Goal: Task Accomplishment & Management: Manage account settings

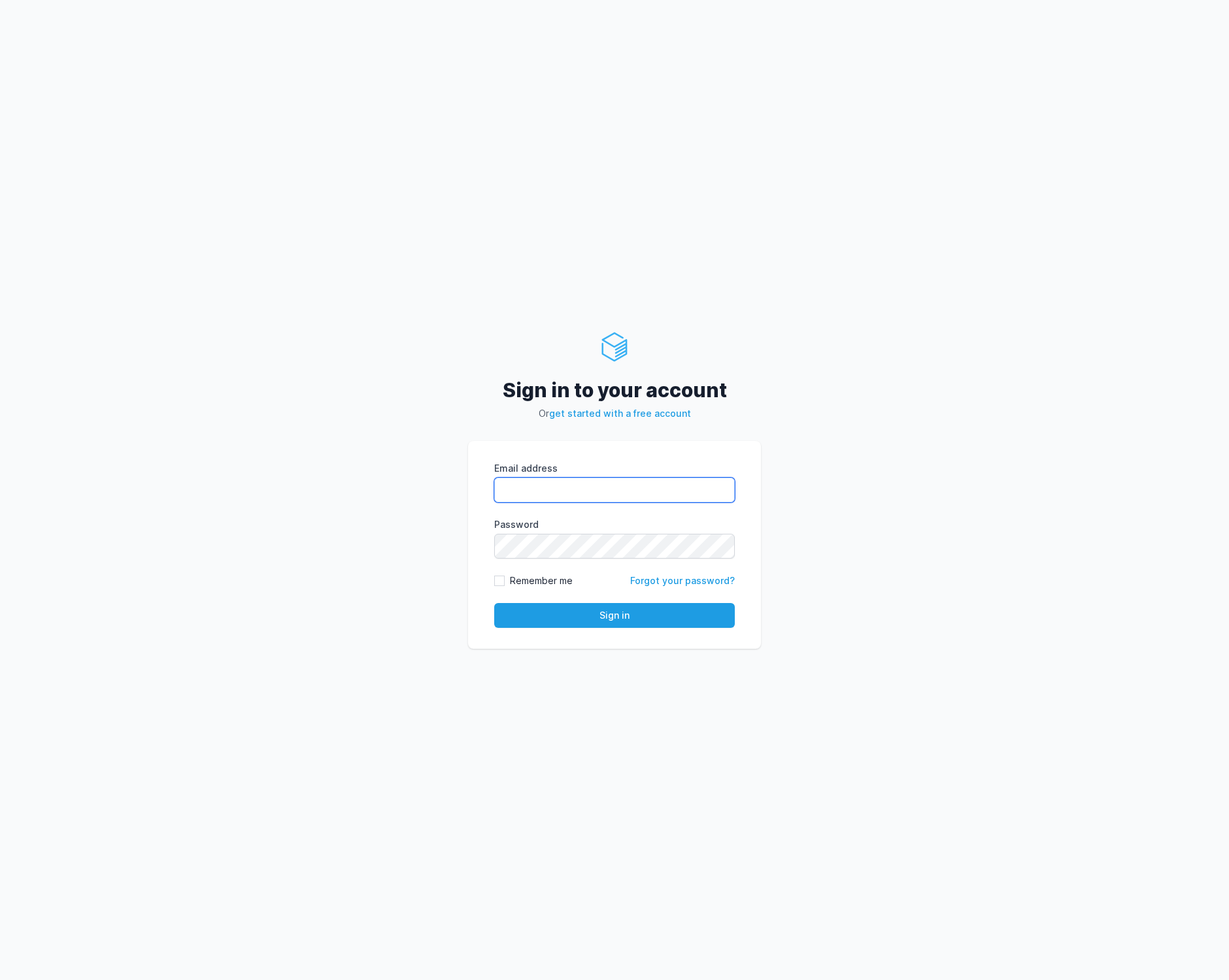
drag, startPoint x: 578, startPoint y: 500, endPoint x: 597, endPoint y: 488, distance: 22.5
click at [578, 500] on input "Email address" at bounding box center [614, 490] width 240 height 25
type input "lars@rentola.com"
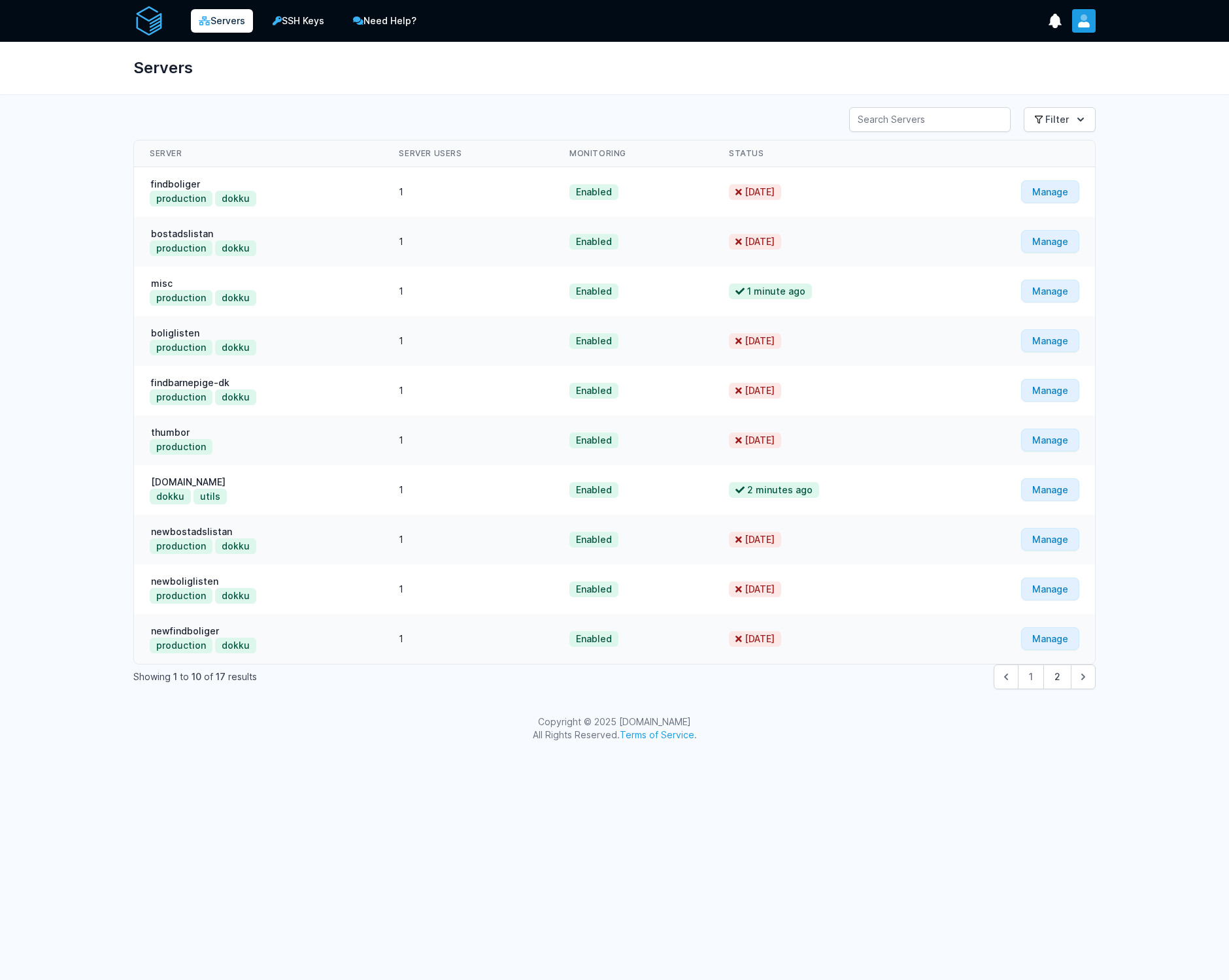
click at [1084, 24] on icon "User menu" at bounding box center [1084, 24] width 12 height 6
click at [492, 57] on div "Servers" at bounding box center [614, 68] width 1004 height 52
click at [1158, 230] on div "Servers SSH Keys Need Help? Show Notifications Notifications" at bounding box center [614, 377] width 1229 height 755
click at [1085, 26] on icon "User menu" at bounding box center [1084, 24] width 12 height 6
click at [1037, 59] on link "Your Profile" at bounding box center [1032, 52] width 125 height 24
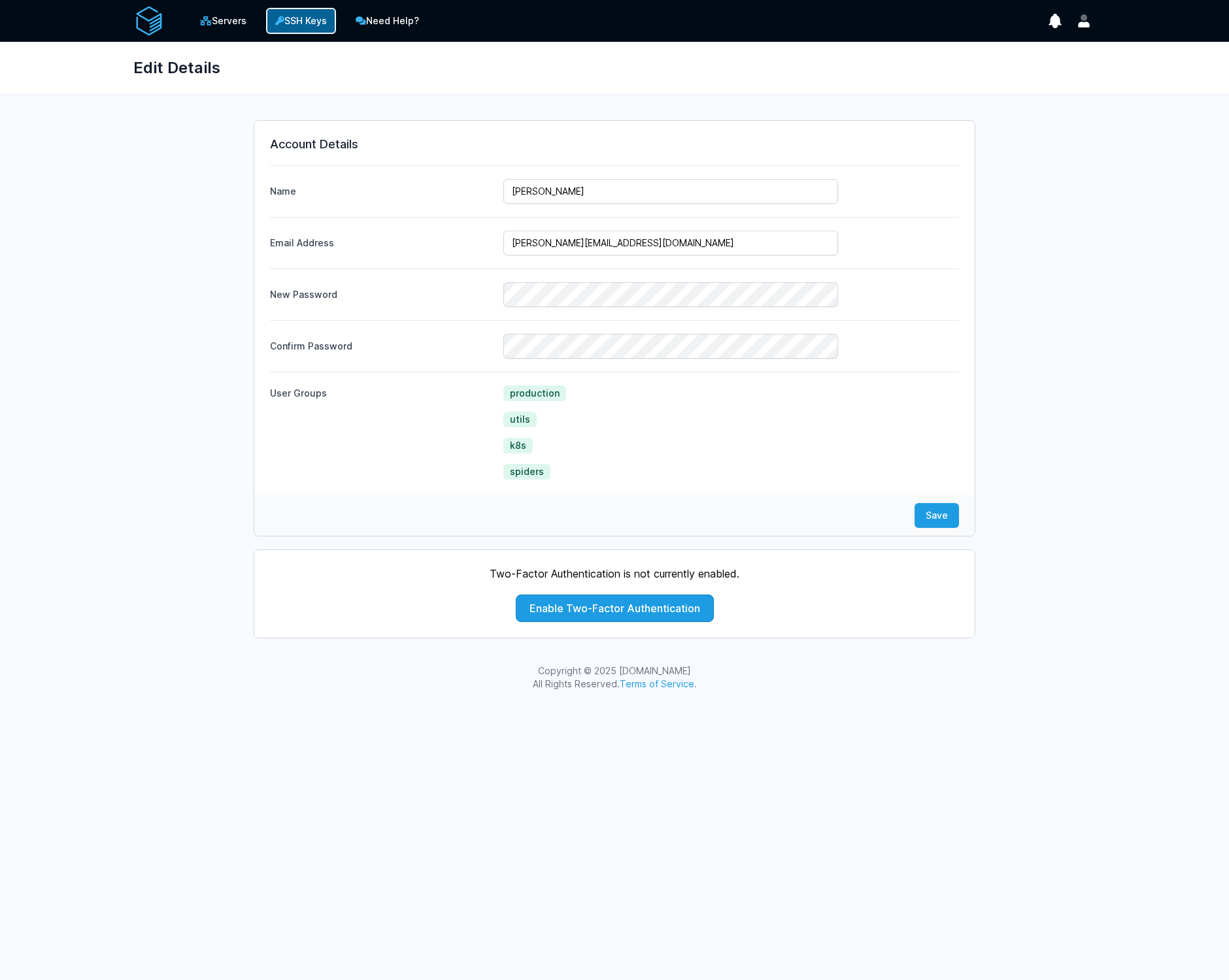
click at [315, 22] on link "SSH Keys" at bounding box center [301, 21] width 70 height 26
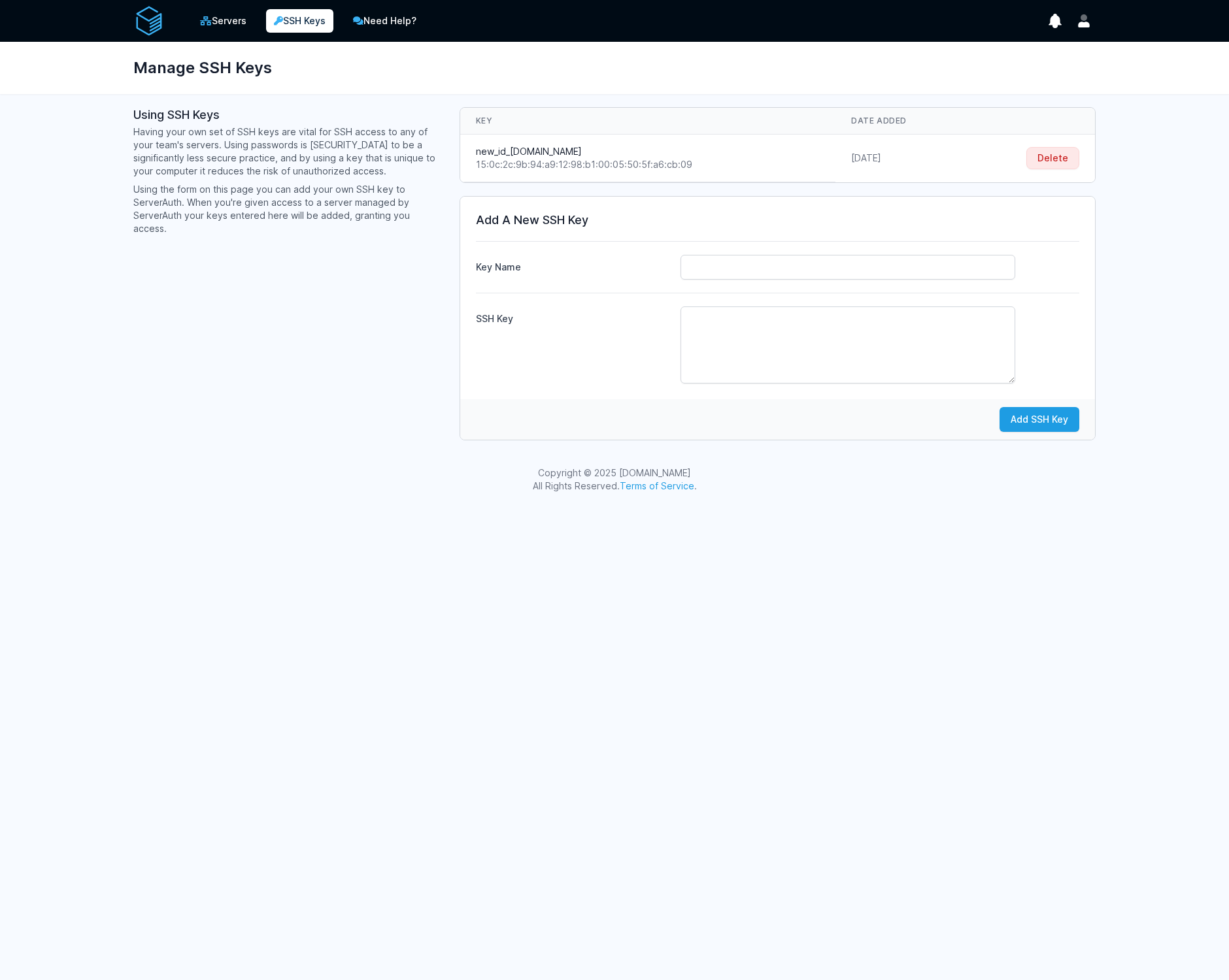
click at [146, 15] on img at bounding box center [149, 21] width 32 height 32
click at [148, 21] on img at bounding box center [149, 21] width 32 height 32
click at [231, 20] on link "Servers" at bounding box center [223, 21] width 65 height 26
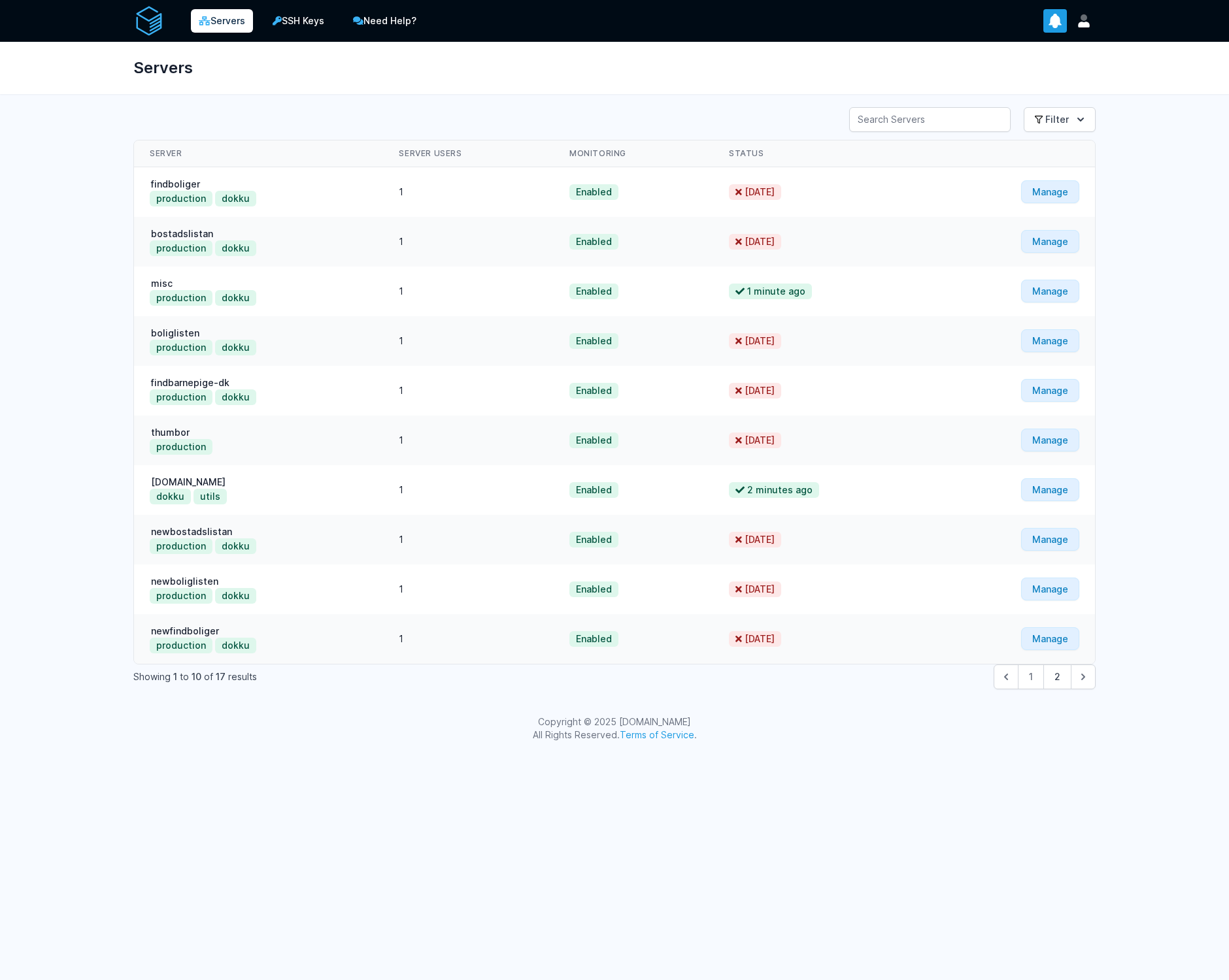
click at [1057, 22] on icon "show notifications" at bounding box center [1055, 21] width 13 height 14
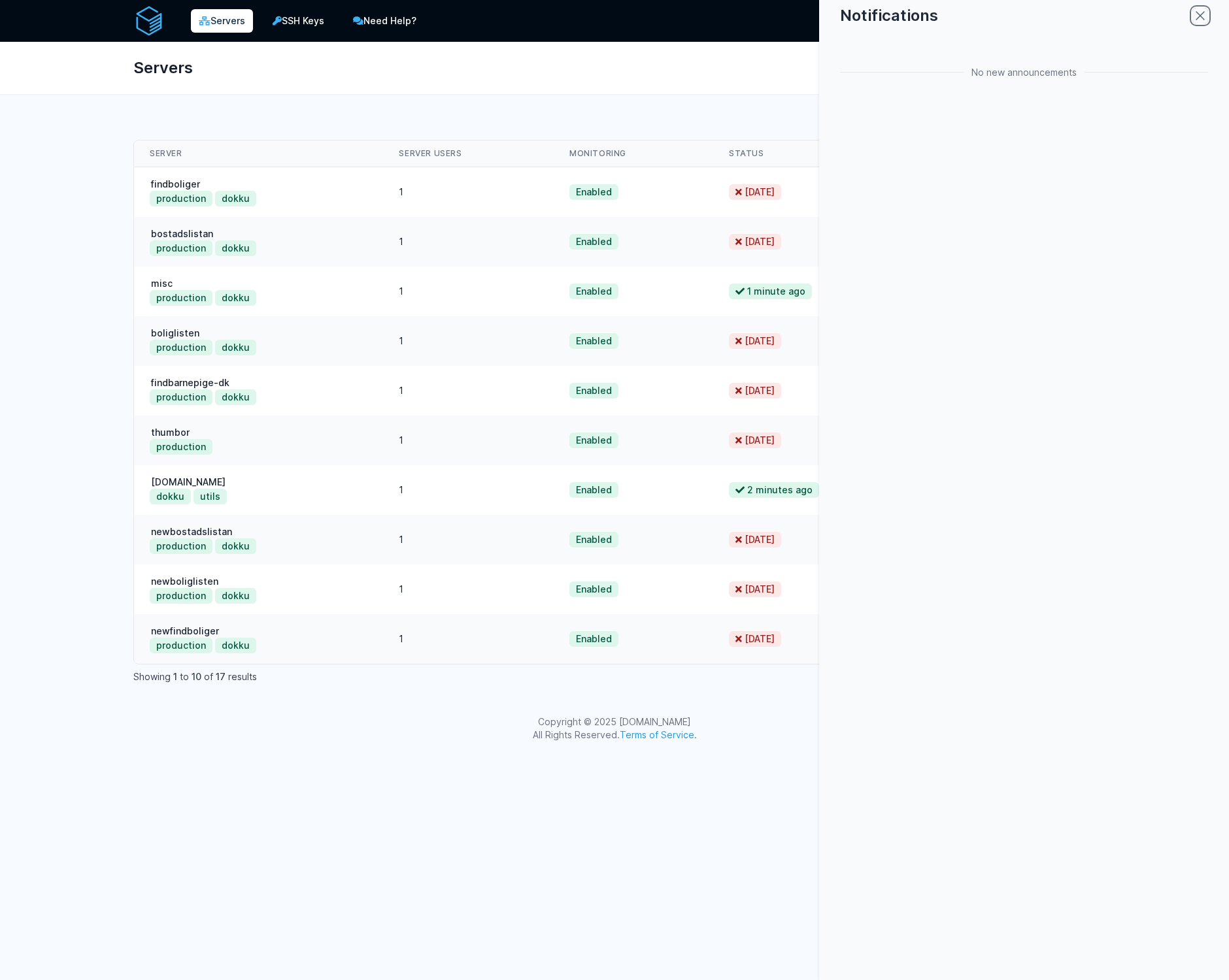
click at [1200, 15] on icon "close modal" at bounding box center [1200, 15] width 8 height 8
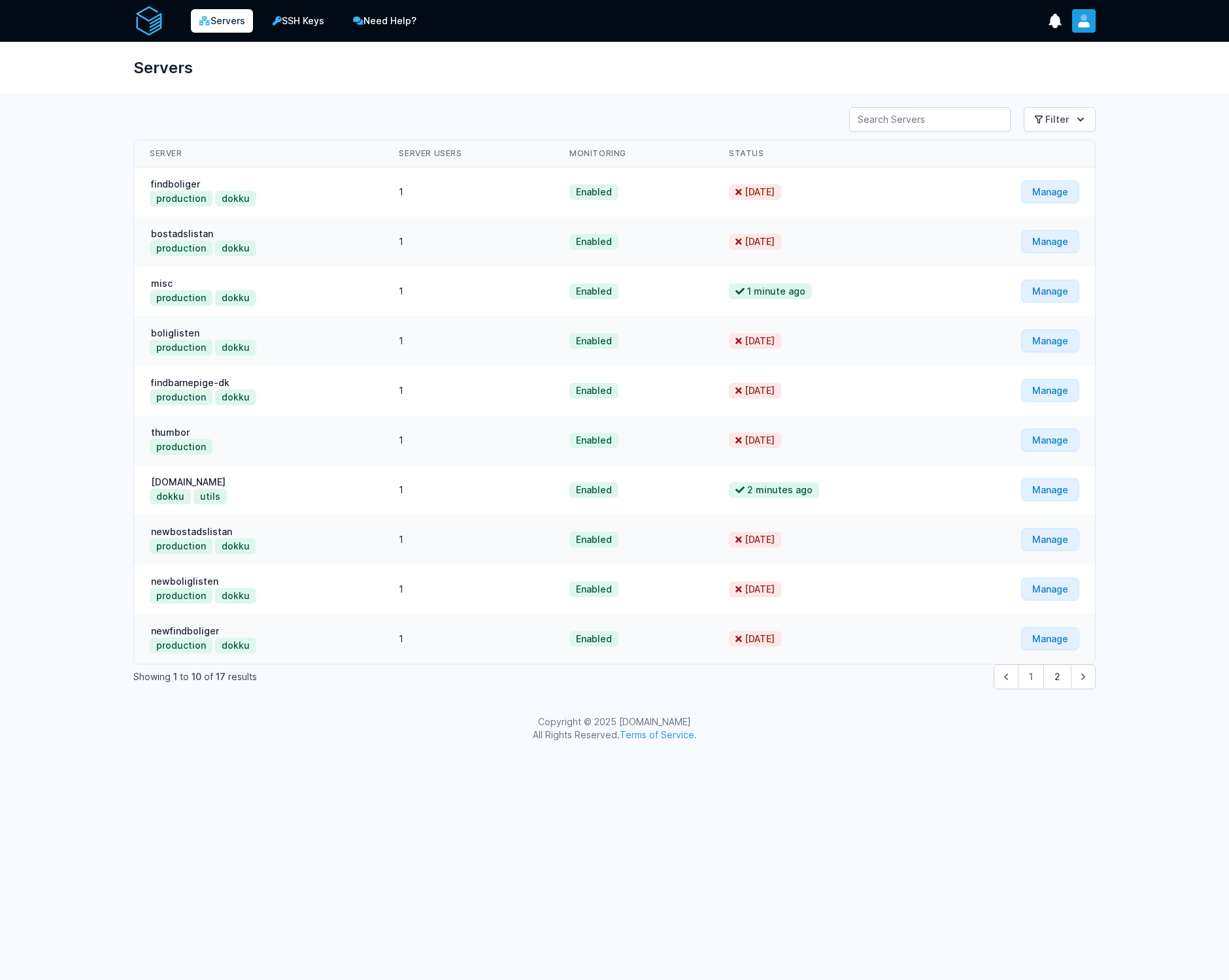
click at [1087, 21] on icon "User menu" at bounding box center [1084, 21] width 13 height 13
click at [785, 73] on div "Servers" at bounding box center [614, 68] width 1004 height 52
click at [1124, 329] on div "Servers SSH Keys Need Help? Show Notifications Notifications" at bounding box center [614, 377] width 1229 height 755
drag, startPoint x: 1141, startPoint y: 197, endPoint x: 1104, endPoint y: 177, distance: 42.1
click at [1141, 197] on div "Servers SSH Keys Need Help? Show Notifications Notifications" at bounding box center [614, 377] width 1229 height 755
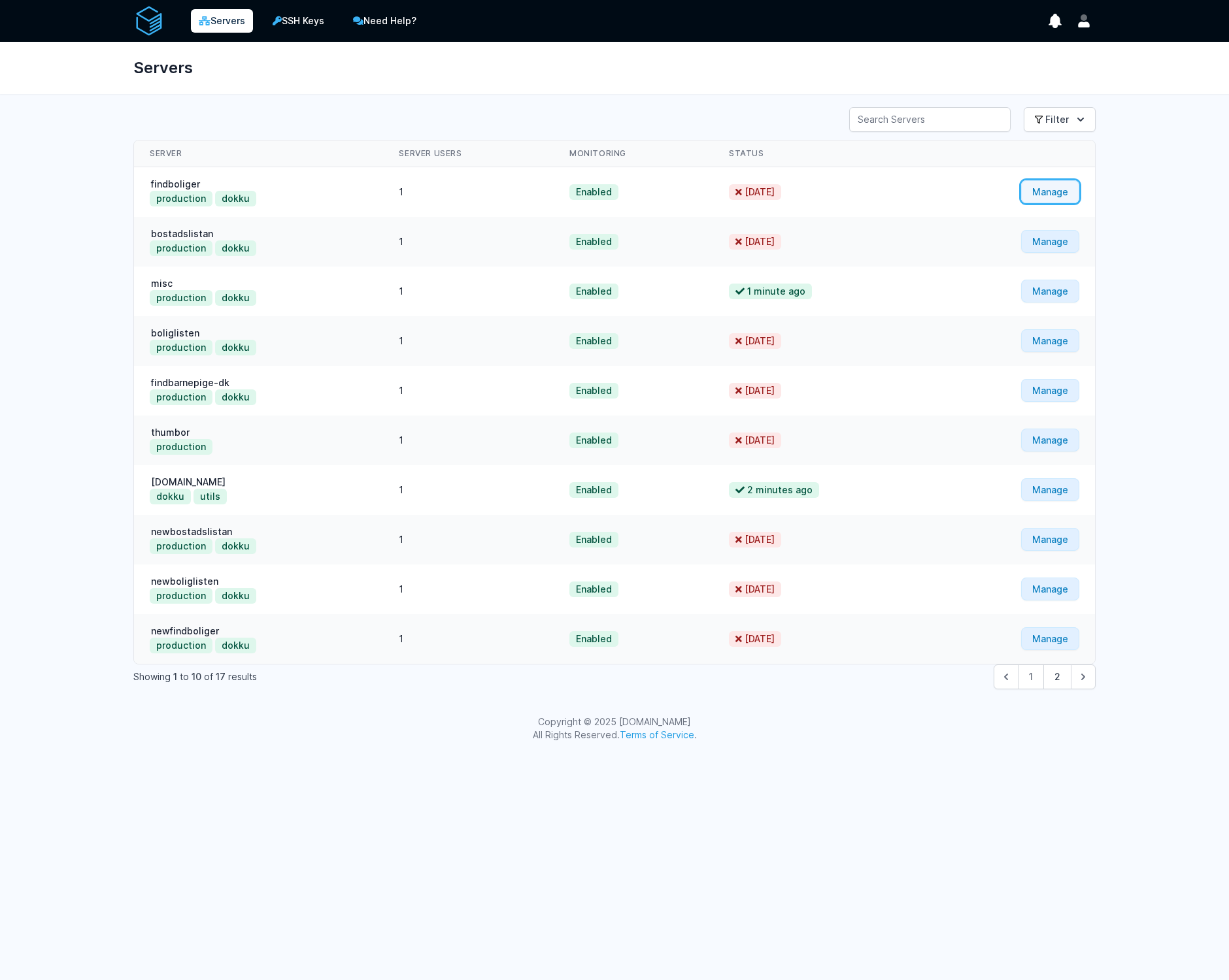
click at [1054, 189] on link "Manage" at bounding box center [1049, 192] width 58 height 23
drag, startPoint x: 939, startPoint y: 124, endPoint x: 959, endPoint y: 80, distance: 48.3
click at [939, 123] on input "Server Search" at bounding box center [929, 119] width 161 height 25
click at [971, 55] on div "Servers" at bounding box center [614, 68] width 1004 height 52
click at [1085, 26] on icon "User menu" at bounding box center [1084, 24] width 12 height 6
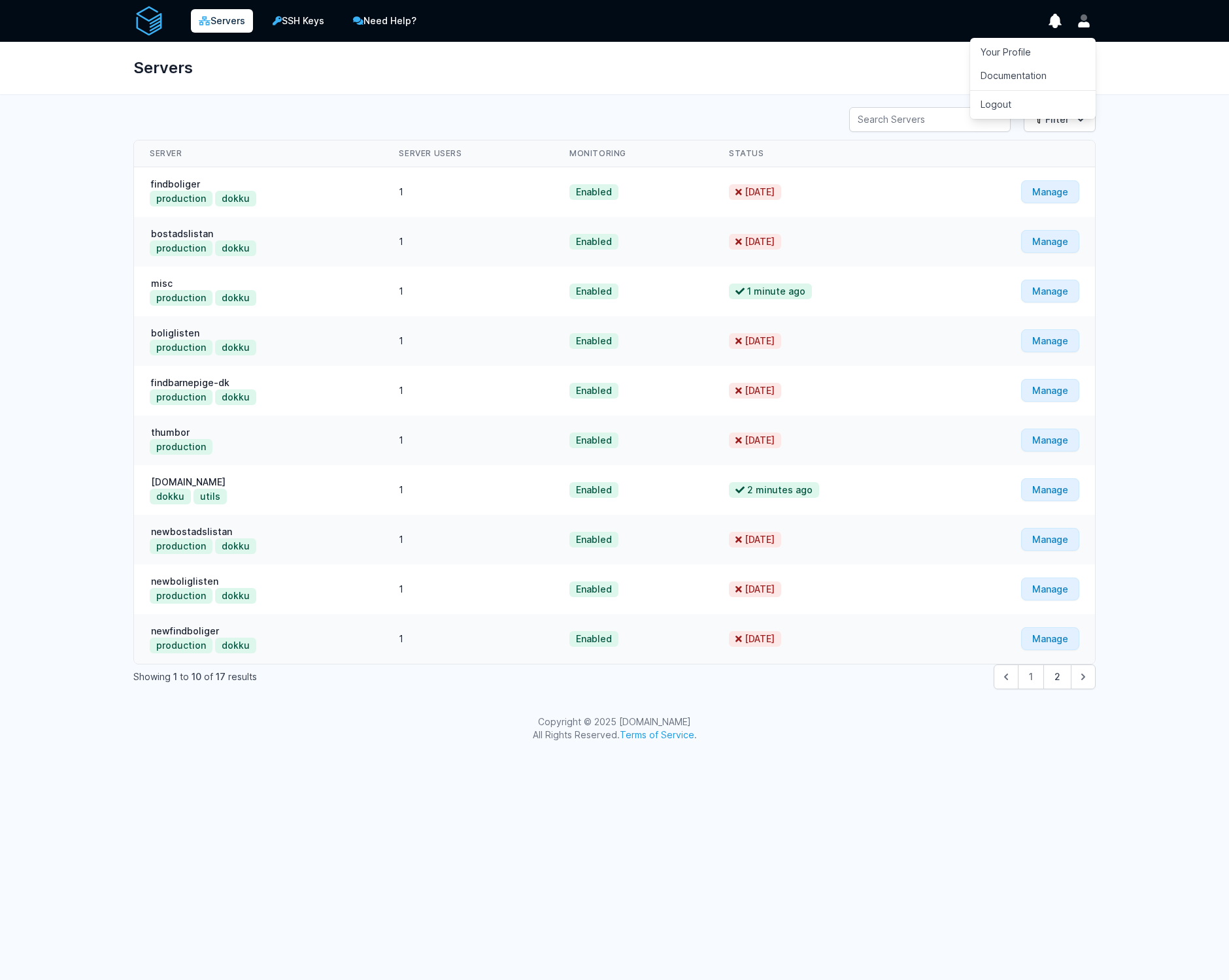
click at [1157, 96] on div "Servers SSH Keys Need Help? Show Notifications Notifications" at bounding box center [614, 377] width 1229 height 755
click at [1146, 172] on div "Servers SSH Keys Need Help? Show Notifications Notifications" at bounding box center [614, 377] width 1229 height 755
click at [1080, 23] on icon "User menu" at bounding box center [1084, 24] width 12 height 6
click at [1059, 55] on link "Your Profile" at bounding box center [1032, 52] width 125 height 24
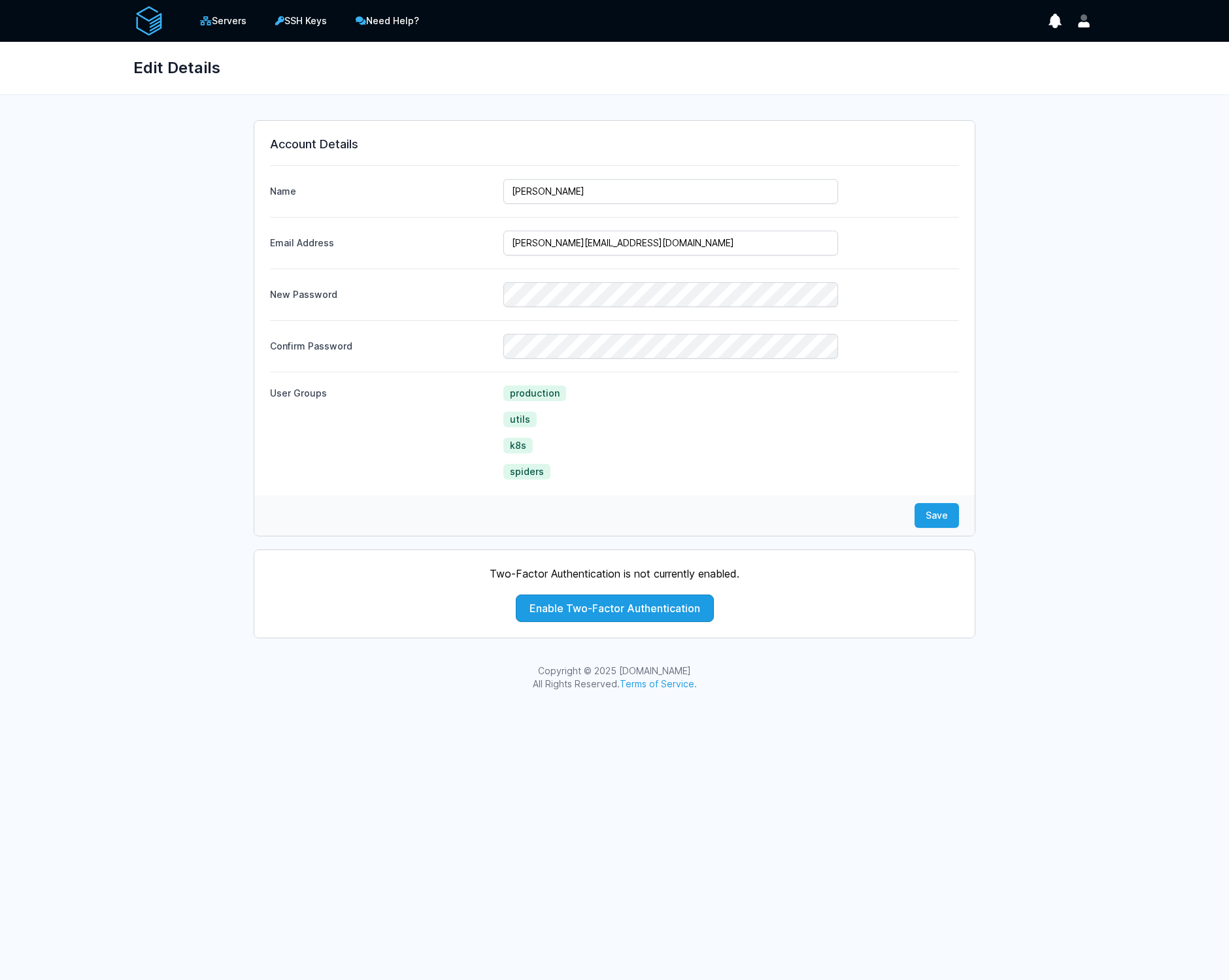
click at [1068, 66] on div "Edit Details" at bounding box center [614, 68] width 1004 height 52
click at [1080, 218] on div "Account Details Name Sergii Onufriienko Email Address lars@rentola.com" at bounding box center [614, 372] width 962 height 531
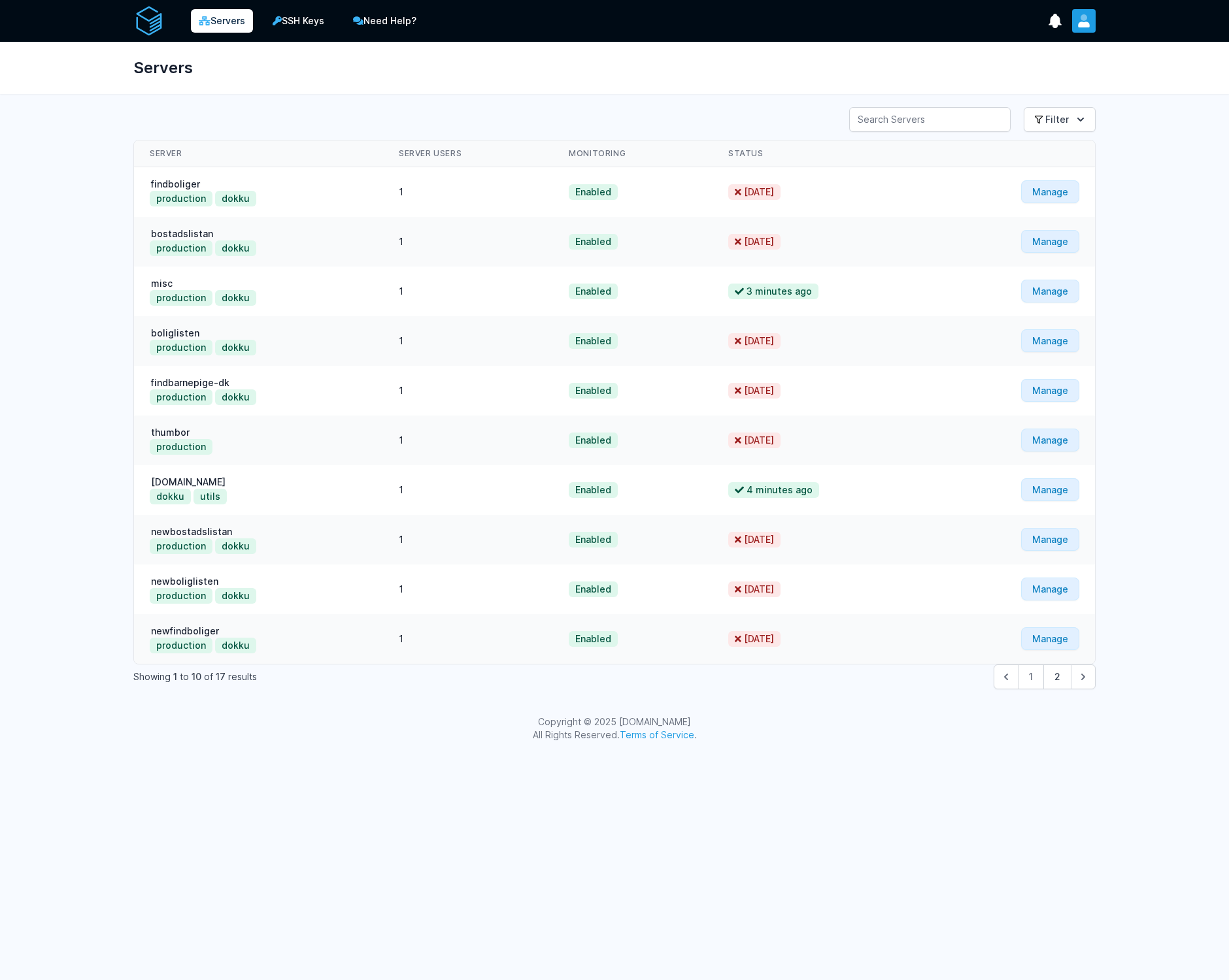
click at [1080, 25] on icon "User menu" at bounding box center [1084, 24] width 12 height 6
click at [1069, 755] on html "Servers SSH Keys Need Help? Show Notifications Notifications" at bounding box center [614, 377] width 1229 height 755
click at [1069, 684] on button "2" at bounding box center [1057, 677] width 28 height 25
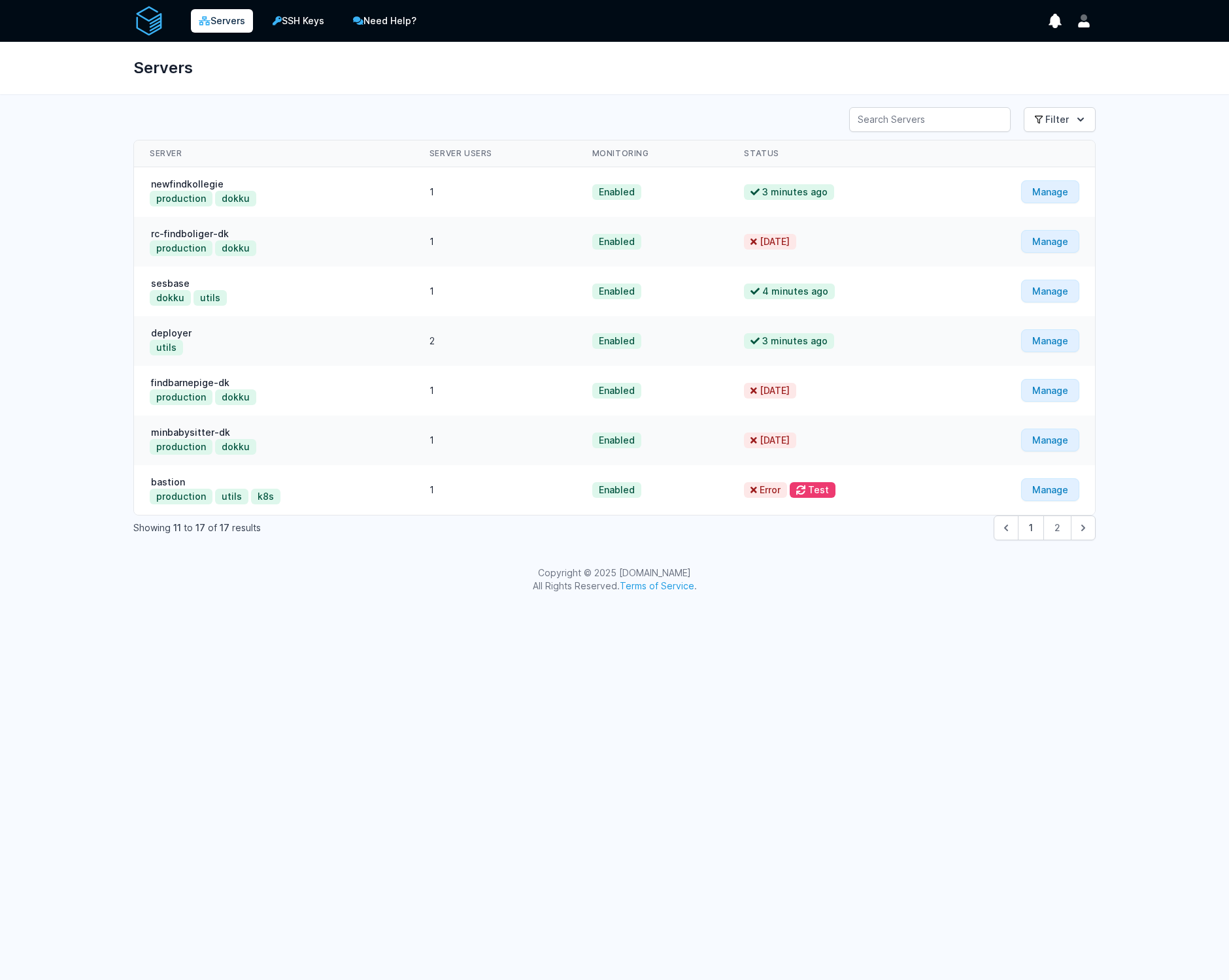
click at [954, 604] on div "Copyright © 2025 ServerAuth.com All Rights Reserved. Terms of Service ." at bounding box center [614, 579] width 1229 height 52
click at [1172, 393] on div "Servers SSH Keys Need Help? Show Notifications Notifications" at bounding box center [614, 303] width 1229 height 606
click at [1089, 26] on icon "User menu" at bounding box center [1084, 21] width 13 height 13
click at [1074, 52] on link "Your Profile" at bounding box center [1032, 52] width 125 height 24
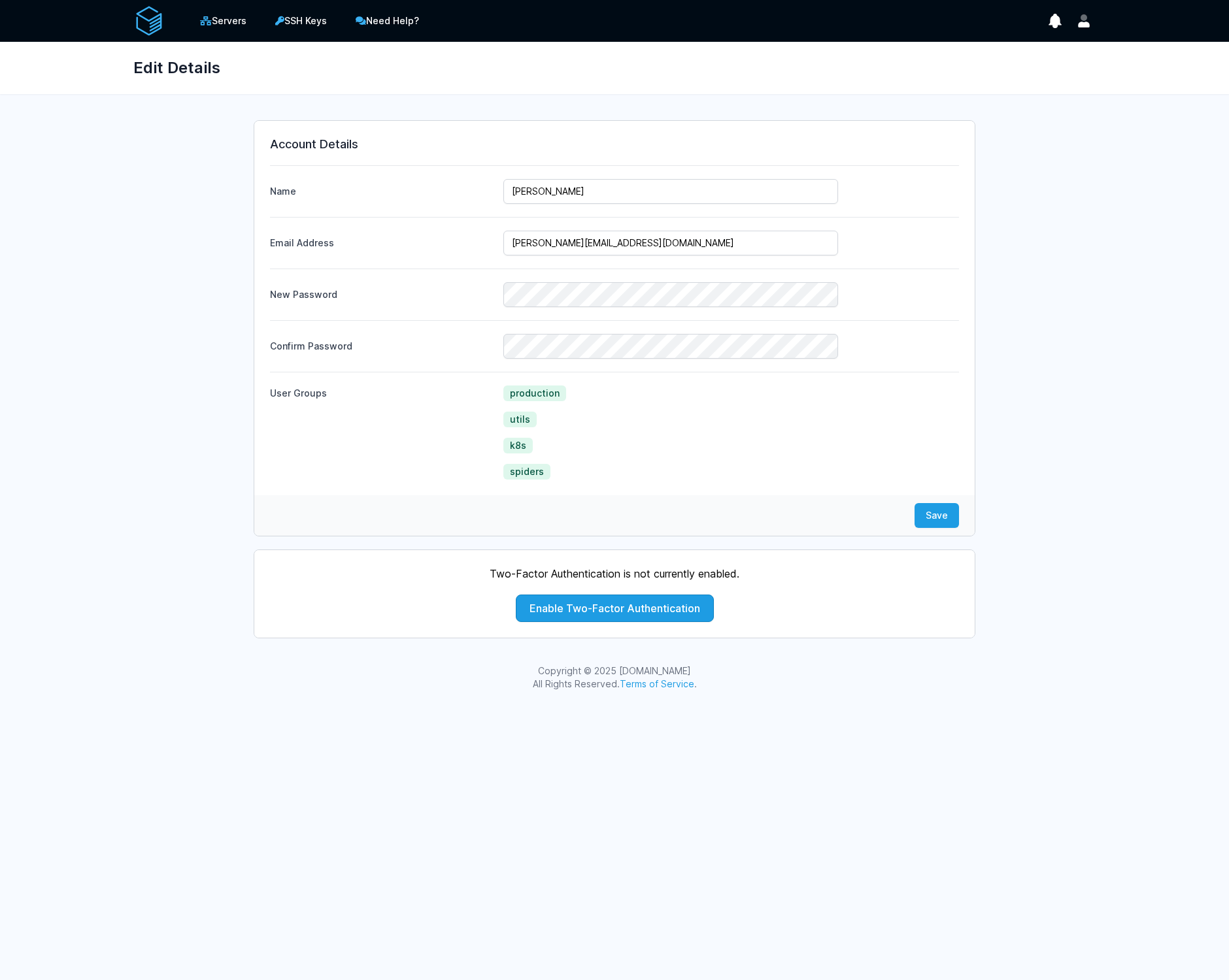
click at [131, 24] on div "Servers SSH Keys Need Help? Show Notifications Notifications" at bounding box center [614, 21] width 1004 height 42
click at [154, 22] on img at bounding box center [149, 21] width 32 height 32
click at [226, 20] on link "Servers" at bounding box center [223, 21] width 65 height 26
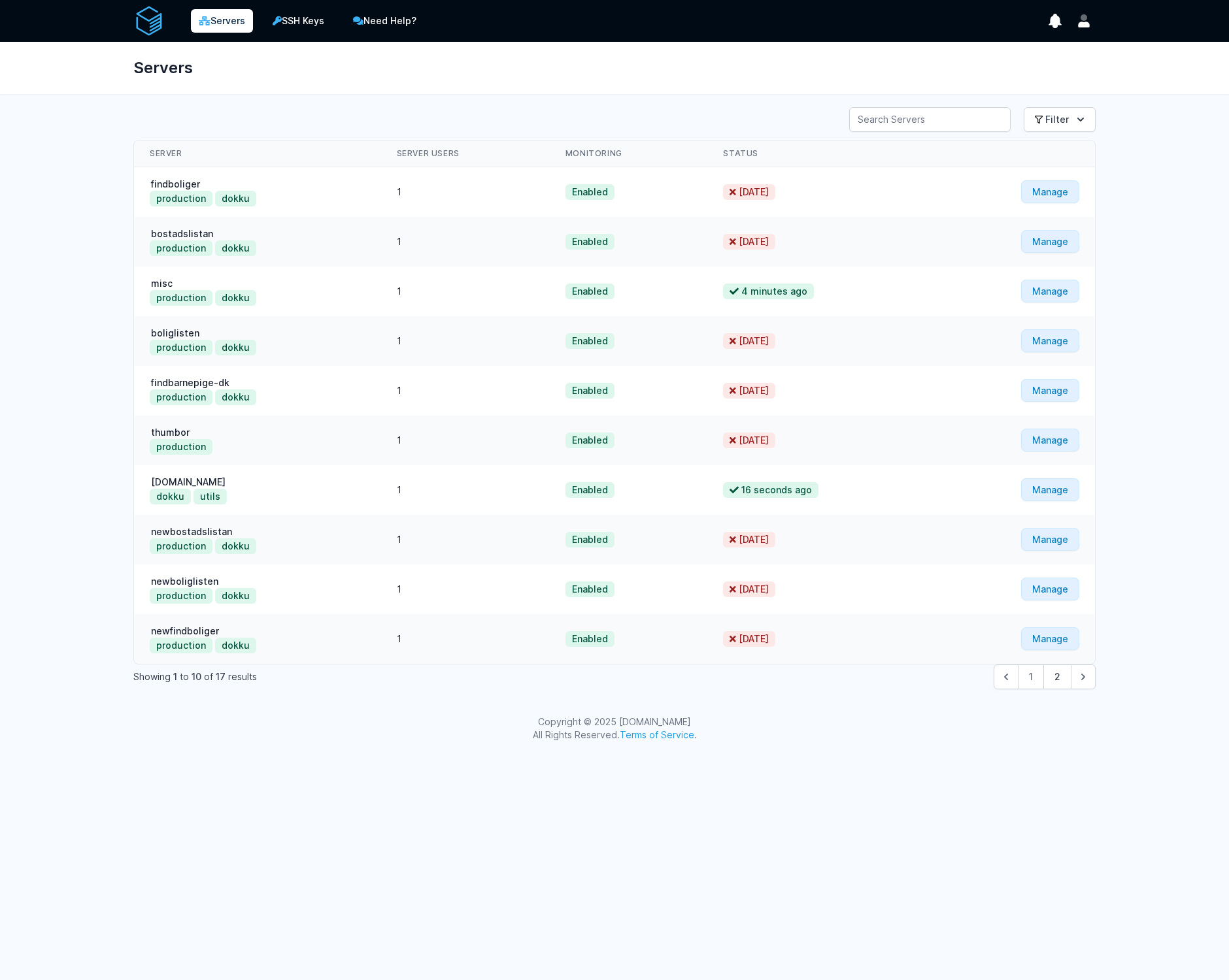
drag, startPoint x: 1107, startPoint y: 15, endPoint x: 1097, endPoint y: 18, distance: 10.4
click at [1107, 15] on div "Servers SSH Keys Need Help? Show Notifications Notifications" at bounding box center [614, 21] width 1004 height 42
click at [1084, 21] on icon "User menu" at bounding box center [1084, 24] width 12 height 6
click at [1048, 46] on link "Your Profile" at bounding box center [1032, 52] width 125 height 24
click at [1057, 247] on link "Manage" at bounding box center [1049, 241] width 58 height 23
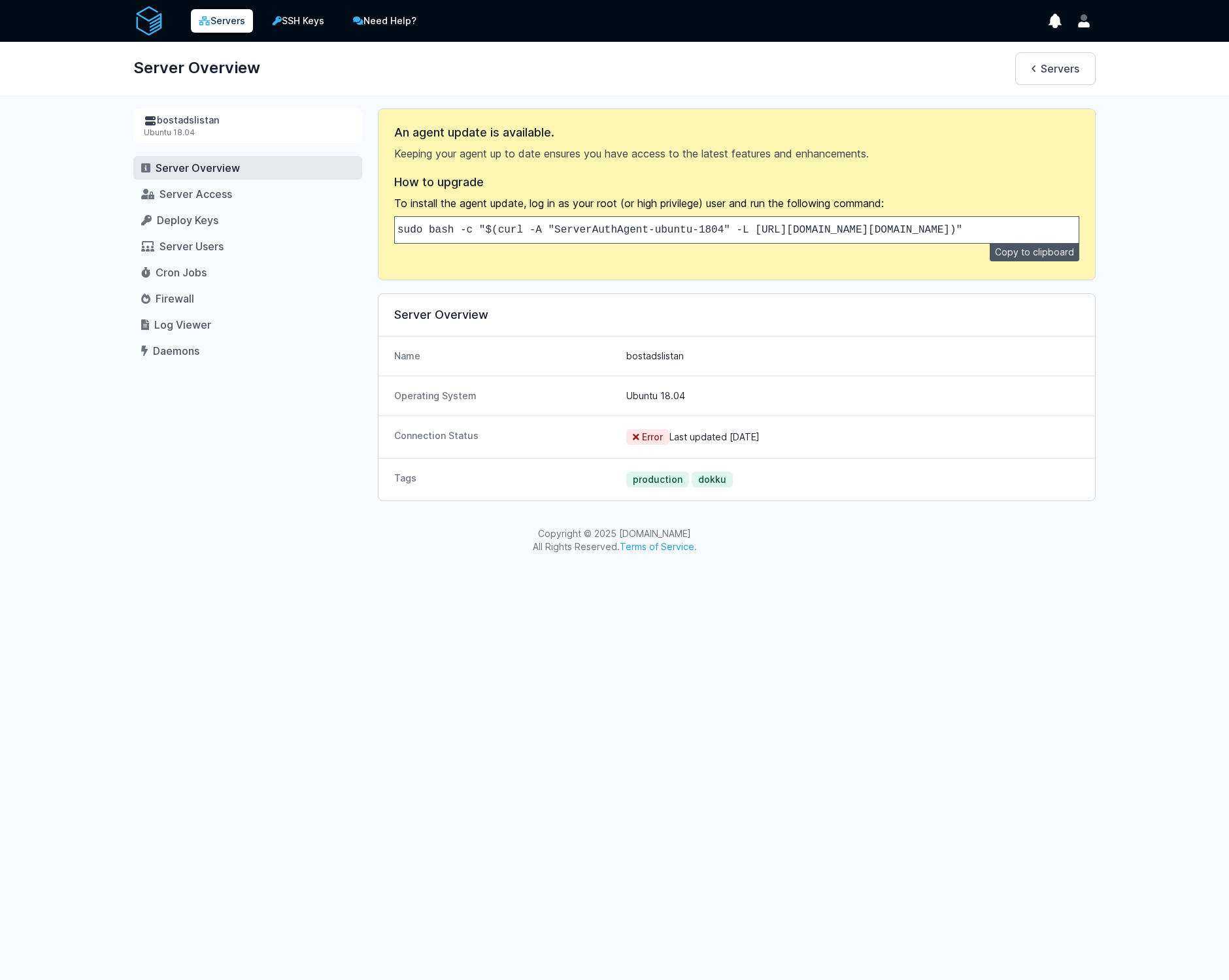
click at [179, 133] on div "Ubuntu 18.04" at bounding box center [248, 133] width 208 height 10
click at [195, 55] on h1 "Server Overview" at bounding box center [197, 68] width 127 height 32
